Goal: Information Seeking & Learning: Check status

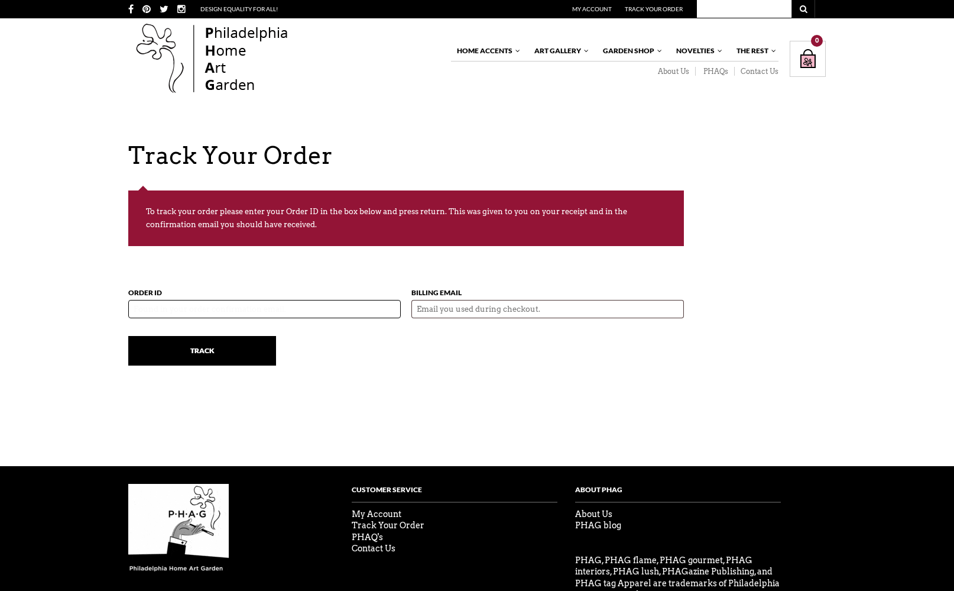
paste input "55743"
type input "55743"
click at [233, 352] on input "Track" at bounding box center [202, 351] width 148 height 30
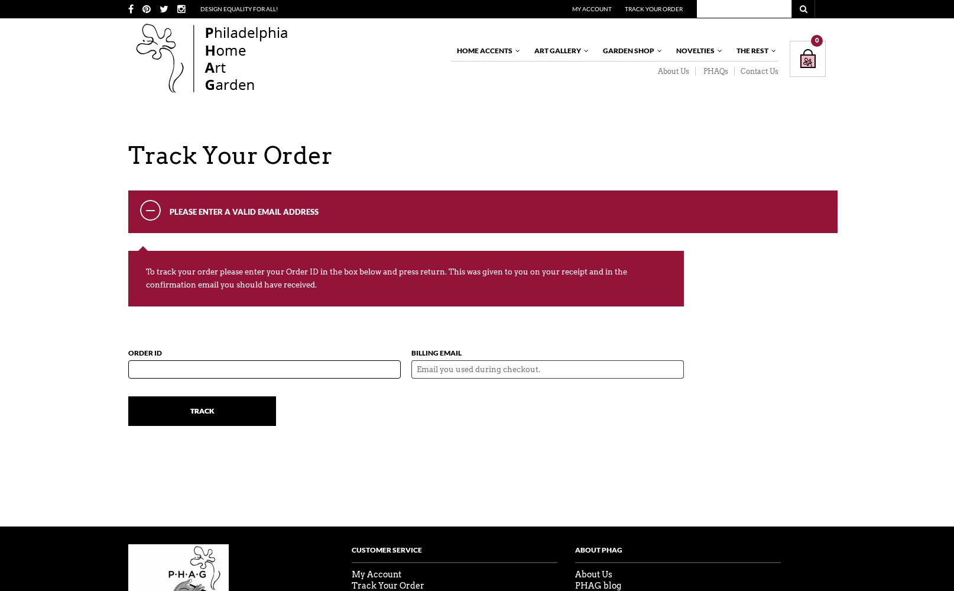
paste input "55743"
type input "55743"
type input "[EMAIL_ADDRESS][DOMAIN_NAME]"
click at [202, 411] on input "Track" at bounding box center [202, 411] width 148 height 30
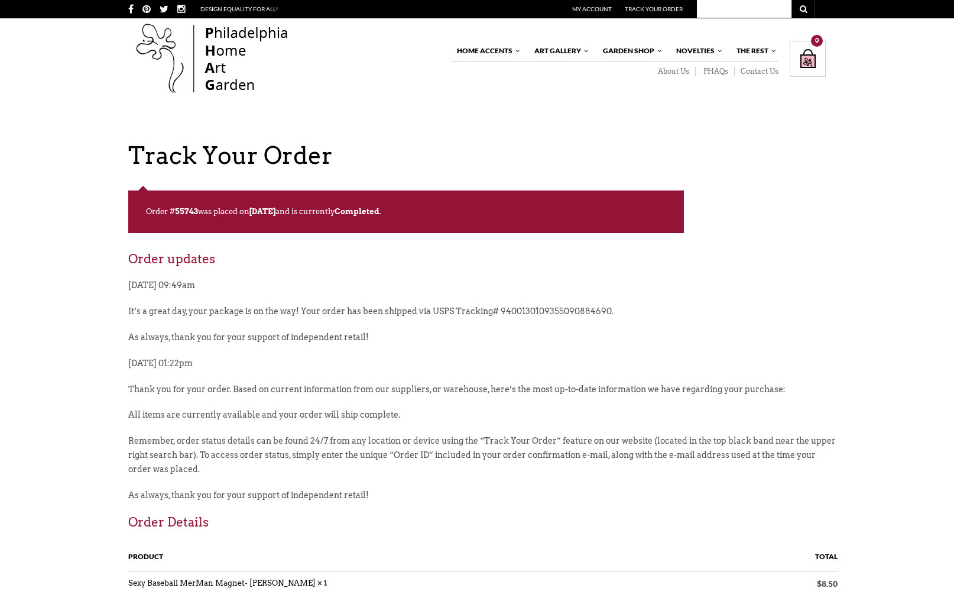
scroll to position [2, 0]
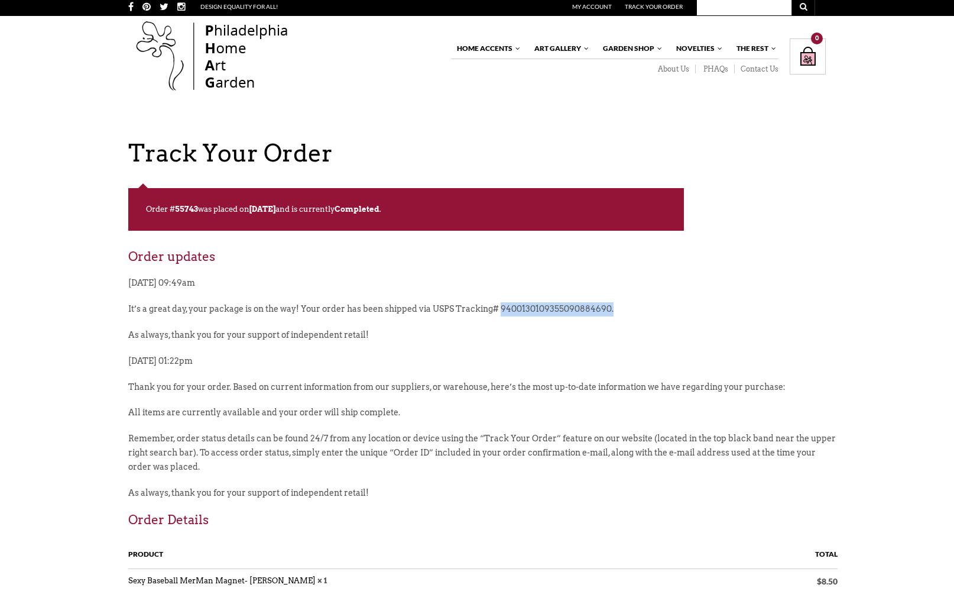
drag, startPoint x: 499, startPoint y: 309, endPoint x: 619, endPoint y: 307, distance: 120.0
click at [619, 307] on p "It’s a great day, your package is on the way! Your order has been shipped via U…" at bounding box center [482, 315] width 709 height 26
